Goal: Task Accomplishment & Management: Complete application form

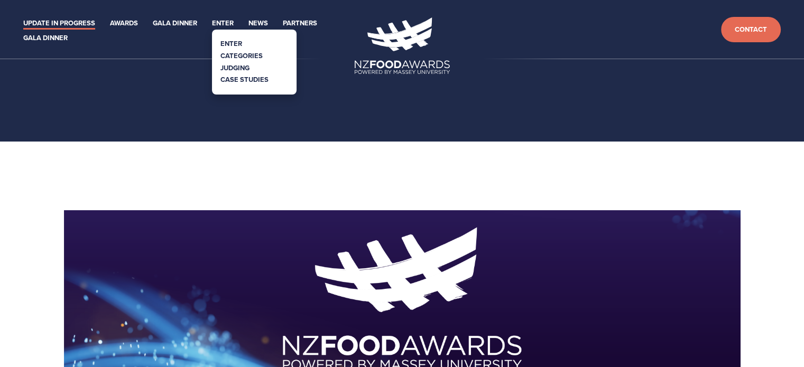
click at [232, 47] on link "Enter" at bounding box center [231, 44] width 22 height 10
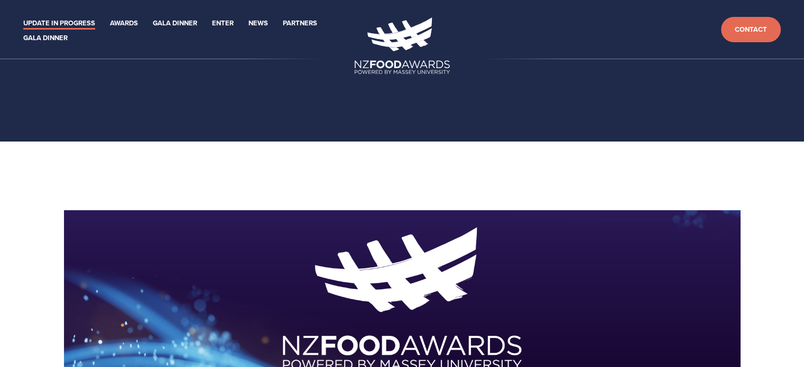
click at [108, 21] on ul "Update in Progress Awards 2024 2023 2022 2021 Enter" at bounding box center [186, 30] width 338 height 30
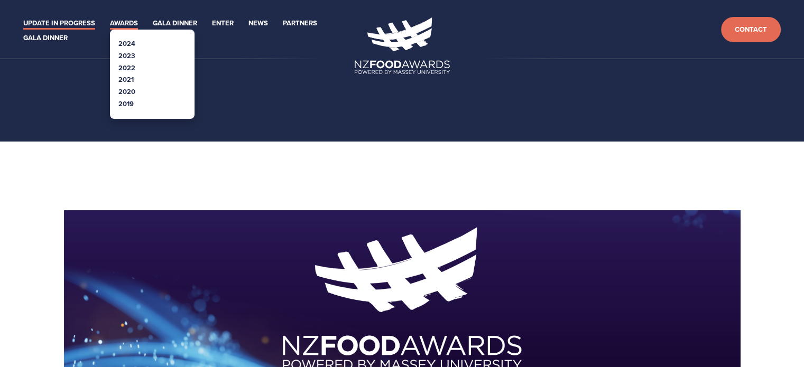
click at [121, 23] on link "Awards" at bounding box center [124, 23] width 28 height 12
